Goal: Find contact information: Find contact information

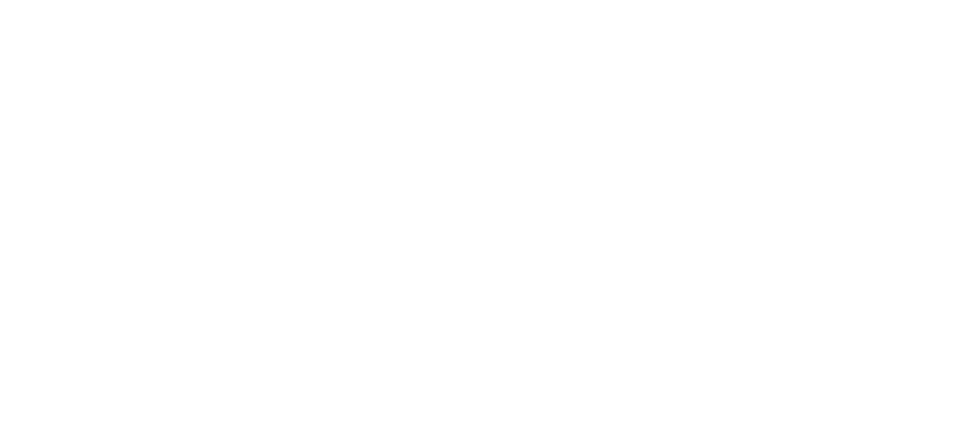
drag, startPoint x: 0, startPoint y: 0, endPoint x: 966, endPoint y: 73, distance: 969.2
click at [966, 6] on html at bounding box center [487, 3] width 974 height 6
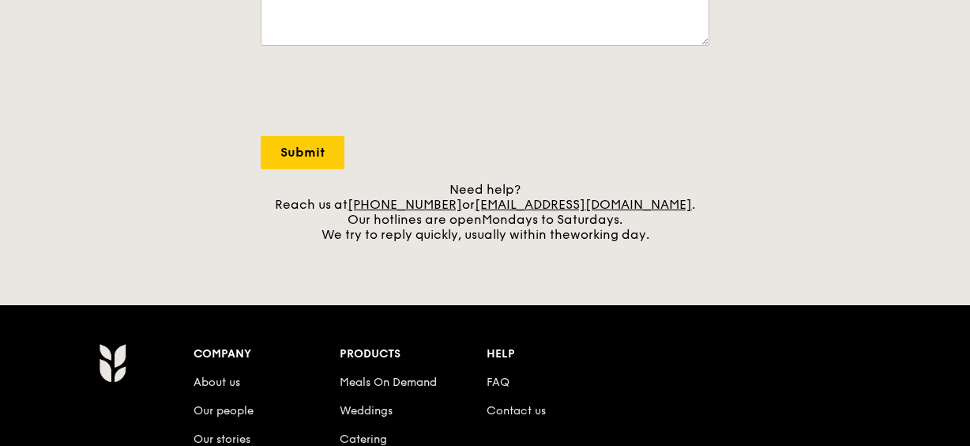
scroll to position [612, 0]
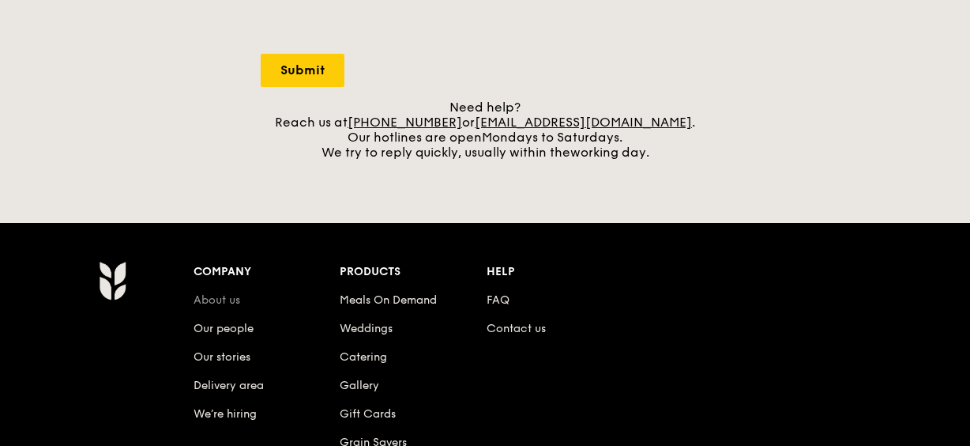
click at [228, 303] on link "About us" at bounding box center [217, 299] width 47 height 13
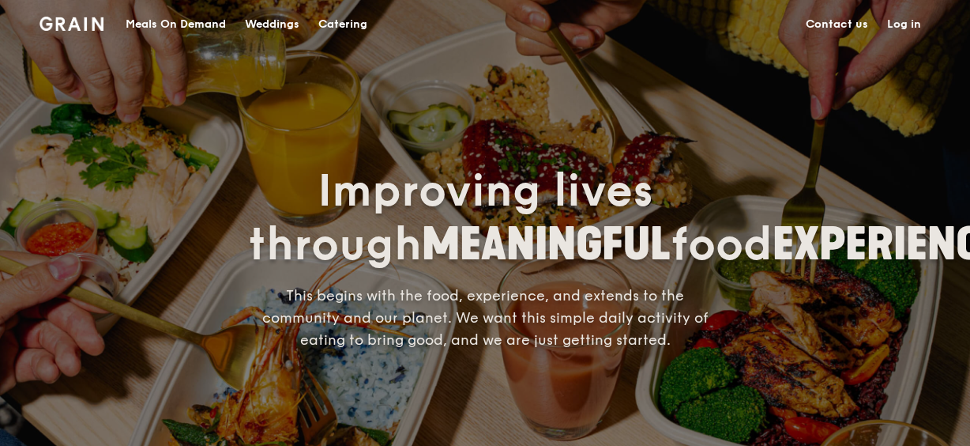
drag, startPoint x: 970, startPoint y: 28, endPoint x: 949, endPoint y: 241, distance: 213.6
click at [949, 241] on div "Grain logo Meals On Demand Weddings Catering Contact us Log in Improving lives …" at bounding box center [485, 234] width 970 height 468
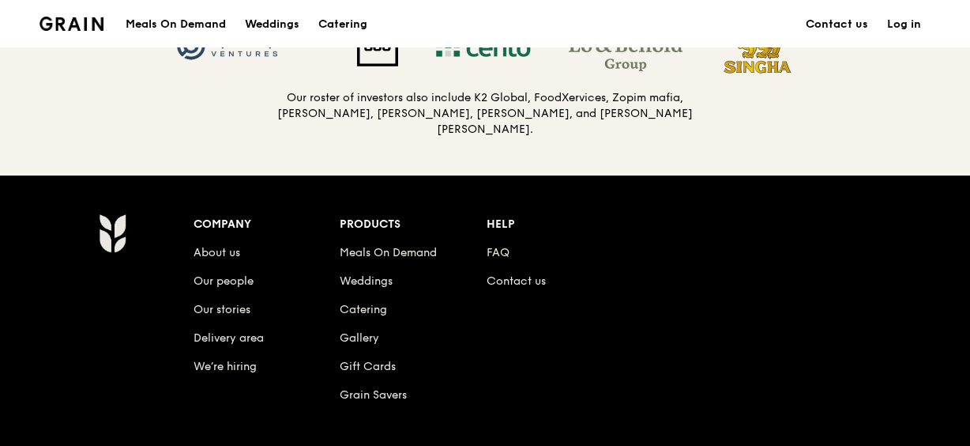
scroll to position [1723, 0]
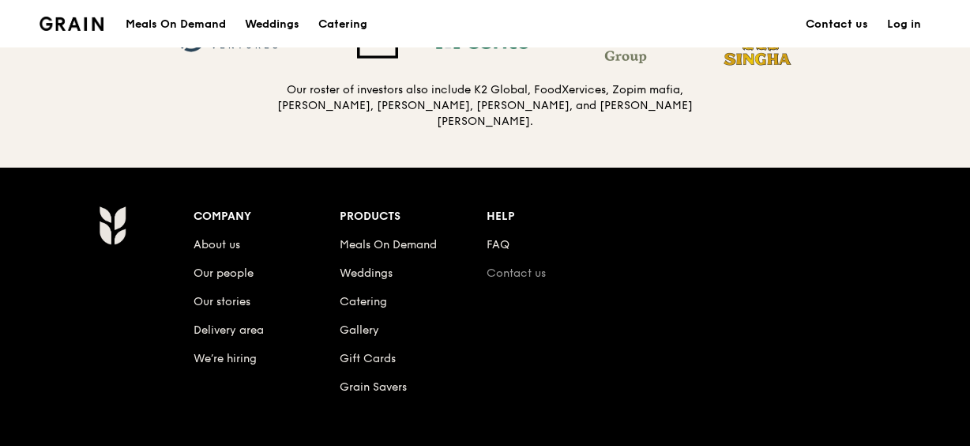
click at [496, 266] on link "Contact us" at bounding box center [516, 272] width 59 height 13
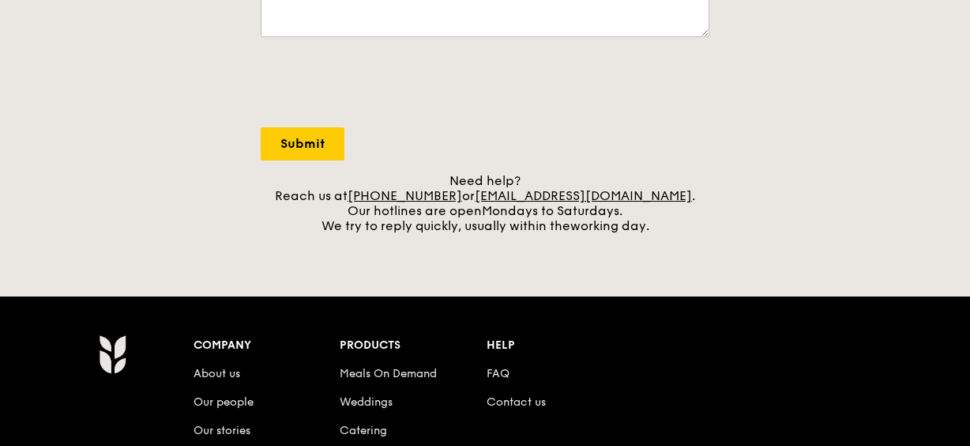
scroll to position [537, 0]
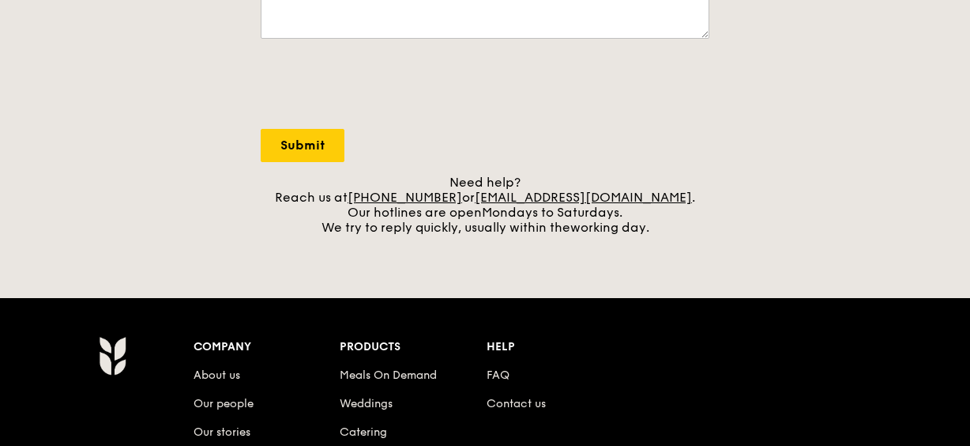
drag, startPoint x: 498, startPoint y: 191, endPoint x: 654, endPoint y: 199, distance: 156.7
click at [654, 199] on div "Need help? Reach us at [PHONE_NUMBER] or [EMAIL_ADDRESS][DOMAIN_NAME] . Our hot…" at bounding box center [485, 205] width 449 height 60
copy div "[EMAIL_ADDRESS][DOMAIN_NAME]"
